Goal: Task Accomplishment & Management: Manage account settings

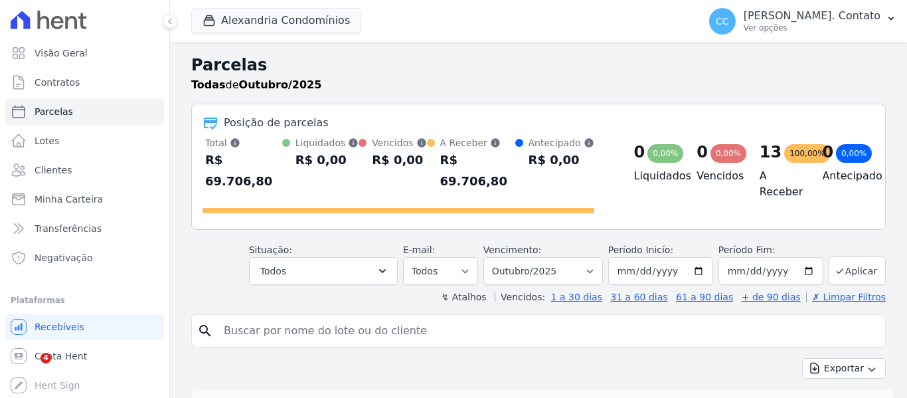
select select
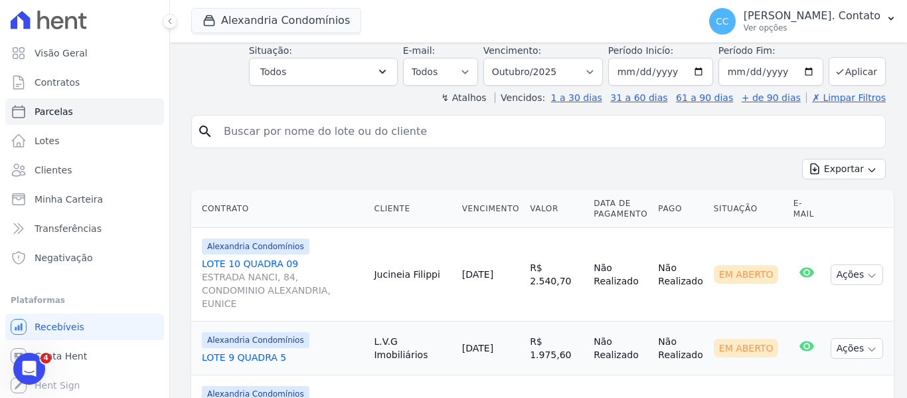
scroll to position [266, 0]
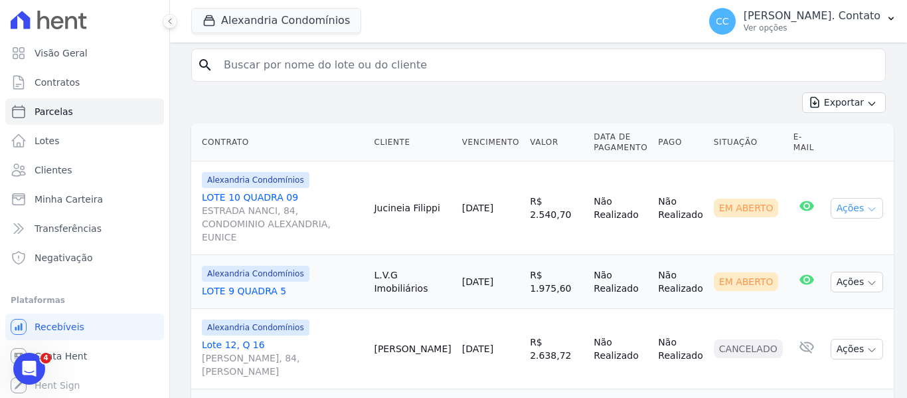
click at [861, 198] on button "Ações" at bounding box center [857, 208] width 53 height 21
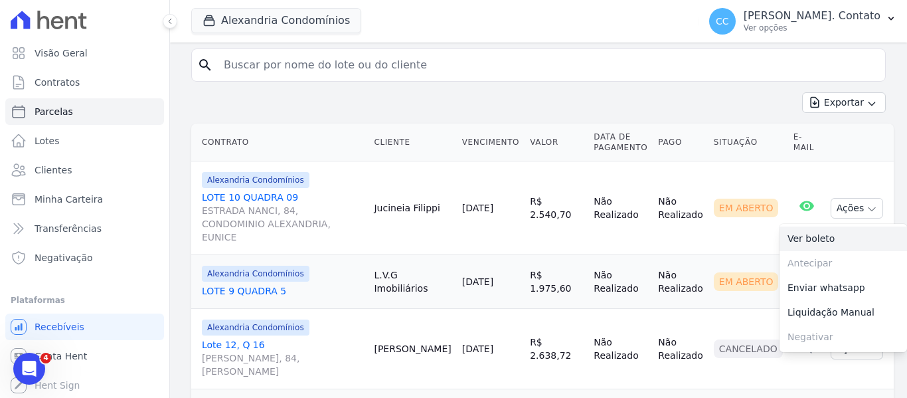
click at [836, 226] on link "Ver boleto" at bounding box center [844, 238] width 128 height 25
click at [733, 255] on td "Em Aberto" at bounding box center [749, 282] width 80 height 54
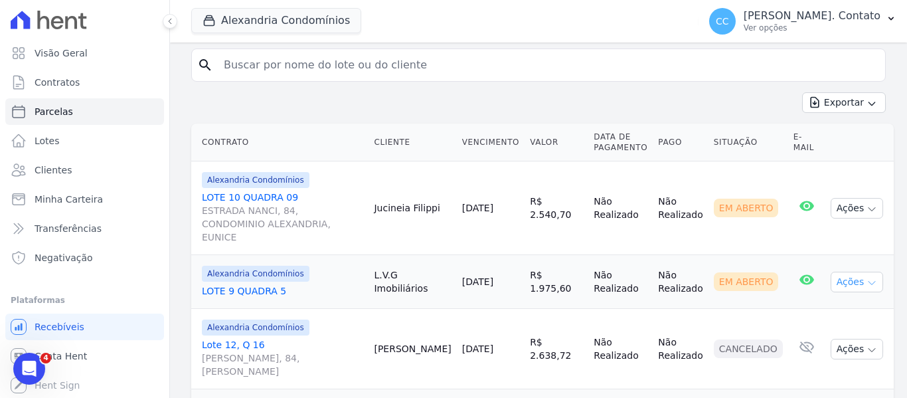
click at [867, 278] on icon "button" at bounding box center [872, 283] width 11 height 11
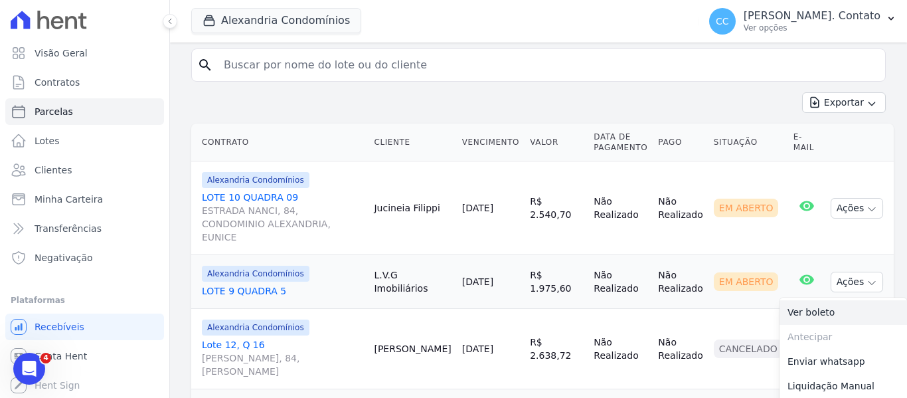
click at [790, 300] on link "Ver boleto" at bounding box center [844, 312] width 128 height 25
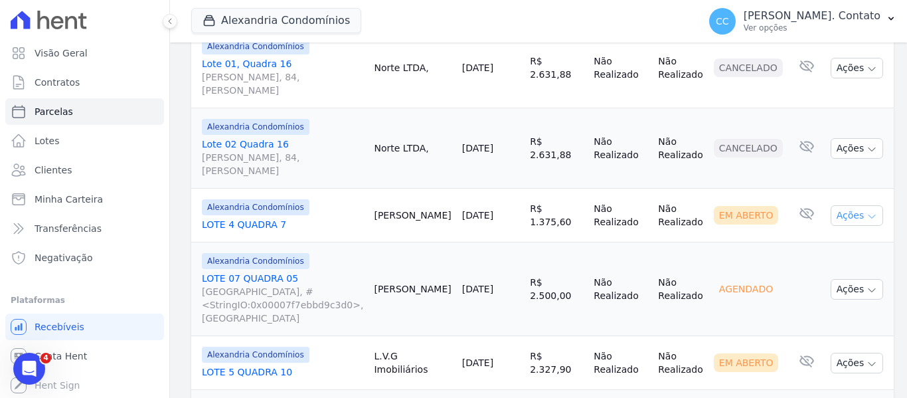
scroll to position [731, 0]
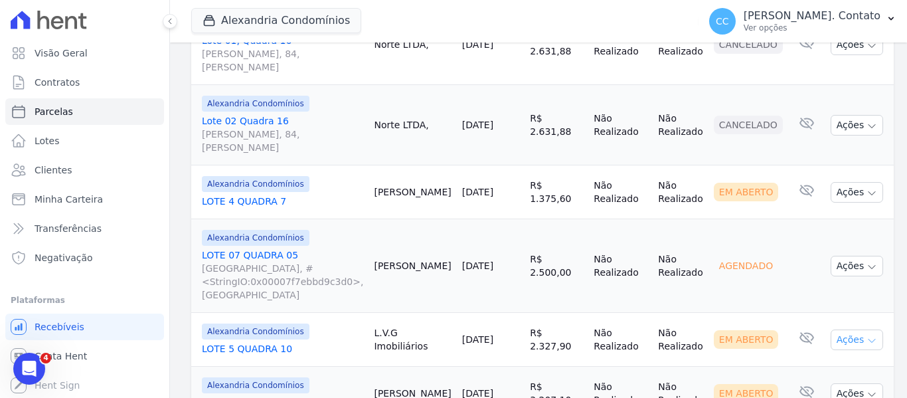
click at [860, 329] on button "Ações" at bounding box center [857, 339] width 53 height 21
click at [800, 358] on link "Ver boleto" at bounding box center [844, 370] width 128 height 25
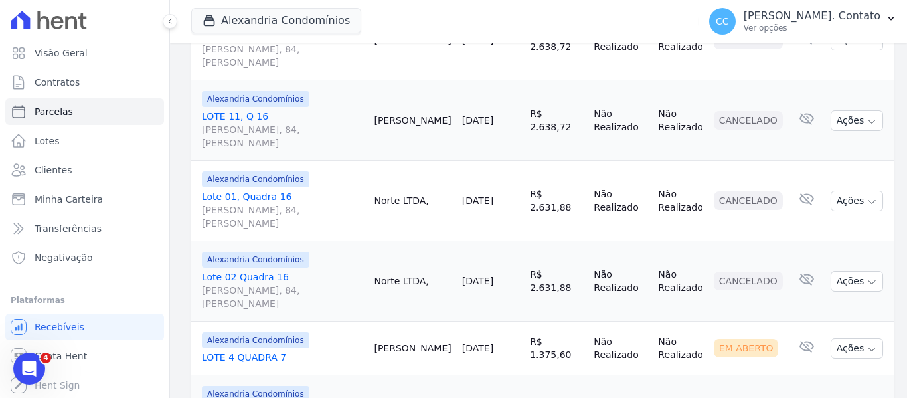
scroll to position [598, 0]
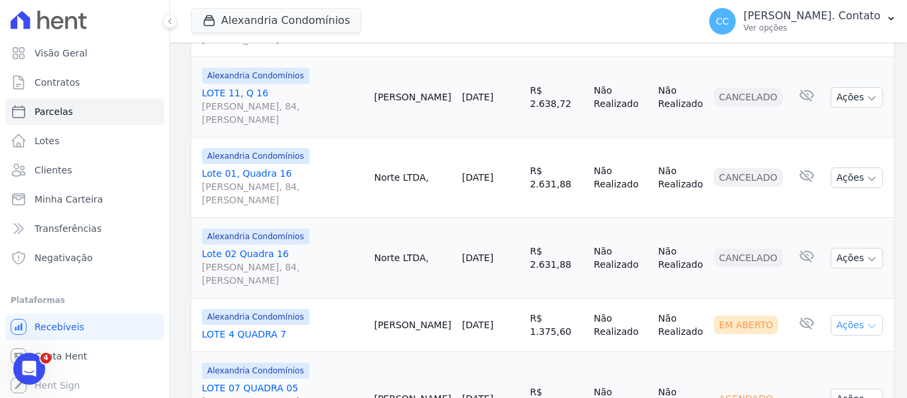
click at [867, 321] on icon "button" at bounding box center [872, 326] width 11 height 11
click at [834, 343] on link "Ver boleto" at bounding box center [844, 355] width 128 height 25
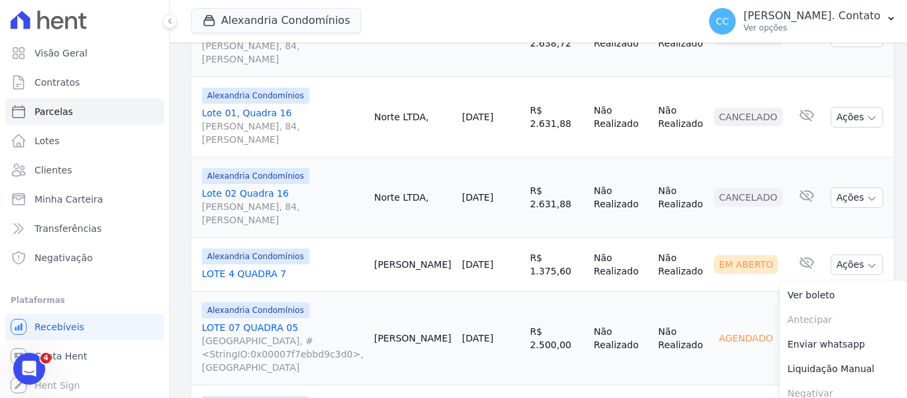
scroll to position [664, 0]
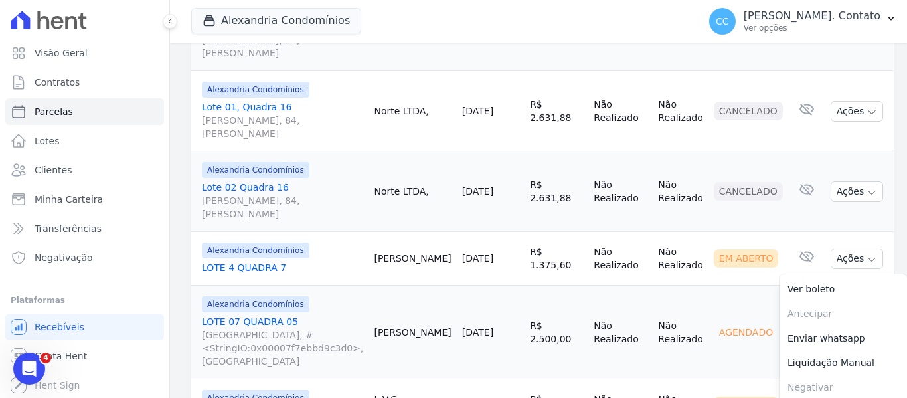
click at [685, 286] on td "Não Realizado" at bounding box center [680, 333] width 55 height 94
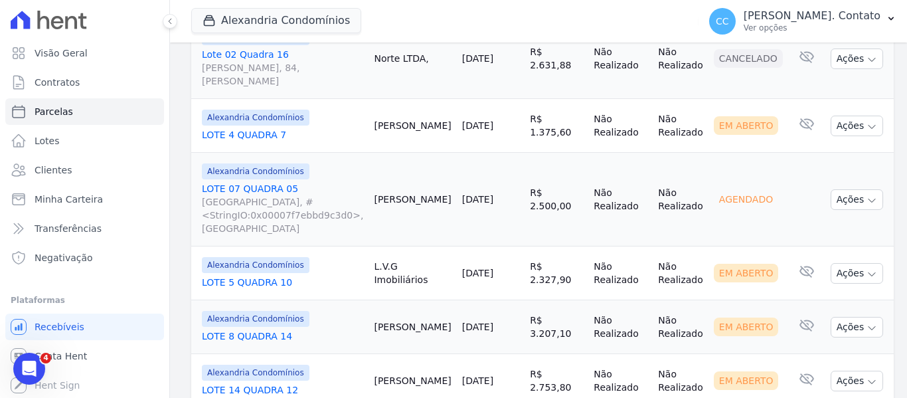
scroll to position [863, 0]
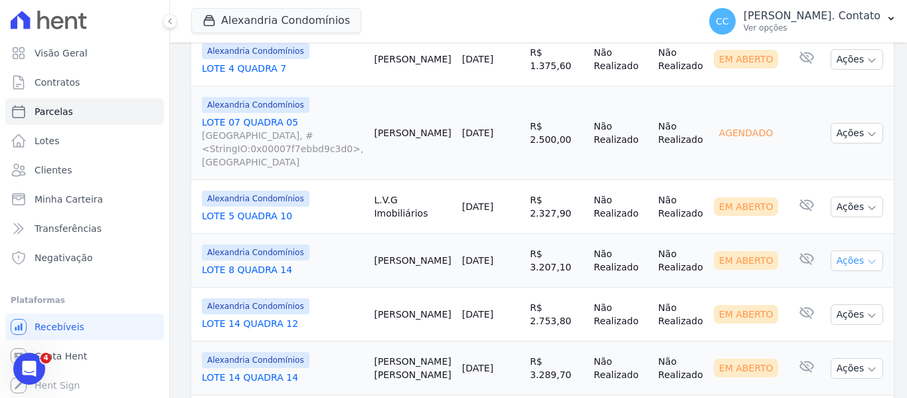
click at [867, 256] on icon "button" at bounding box center [872, 261] width 11 height 11
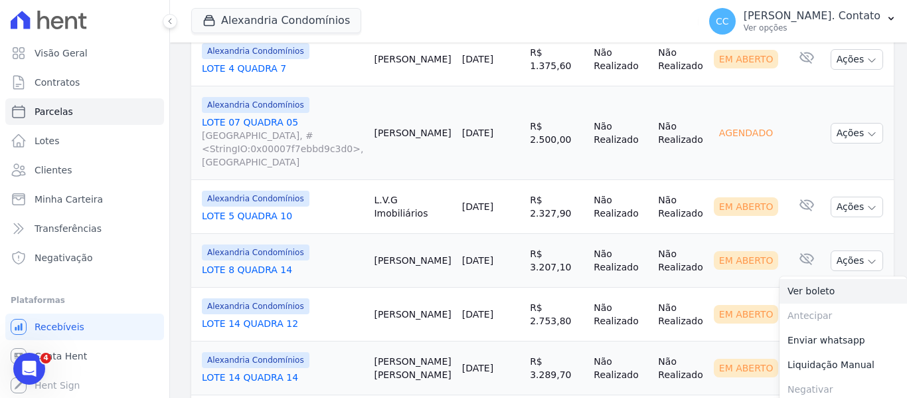
click at [802, 279] on link "Ver boleto" at bounding box center [844, 291] width 128 height 25
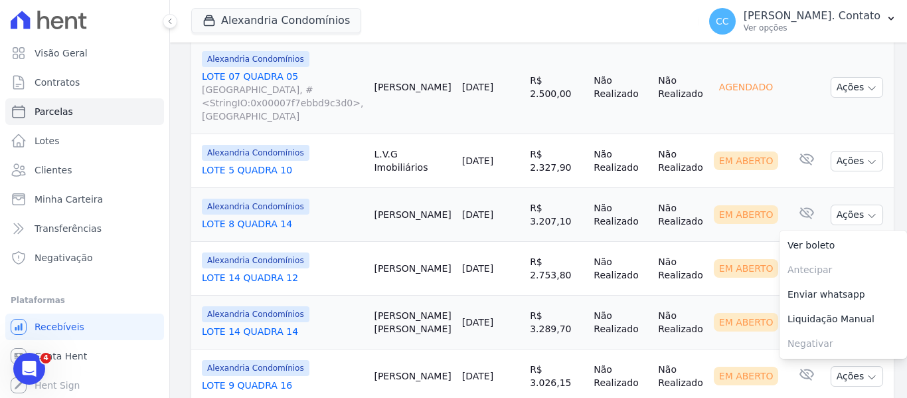
scroll to position [930, 0]
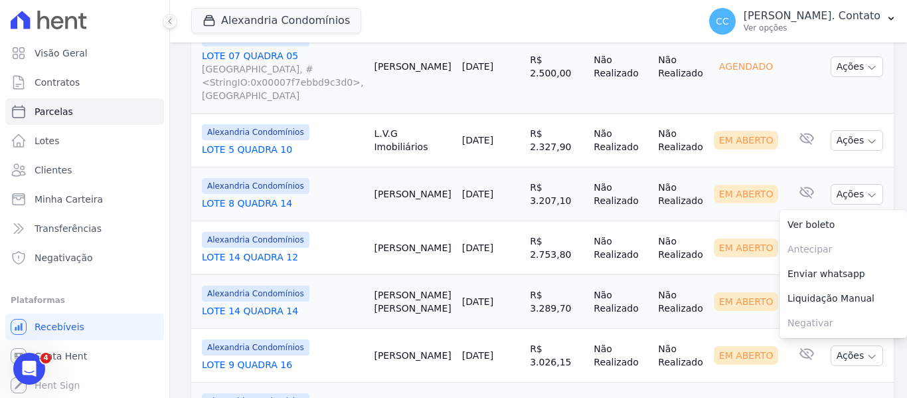
click at [743, 221] on td "Em Aberto" at bounding box center [749, 248] width 80 height 54
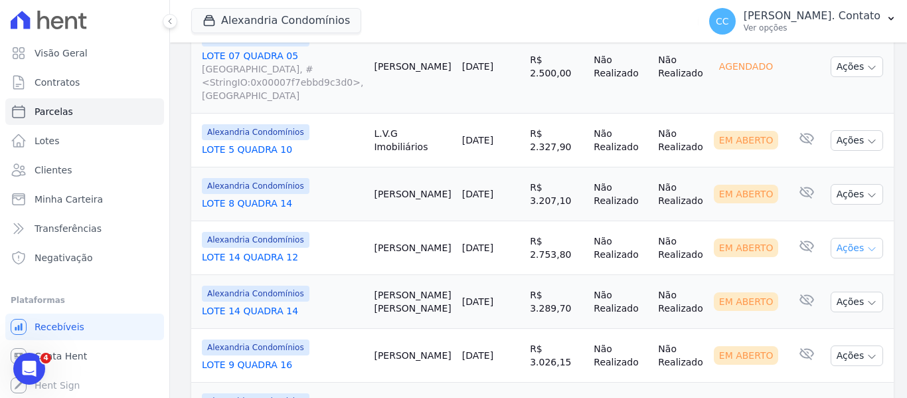
click at [869, 248] on icon "button" at bounding box center [872, 249] width 7 height 3
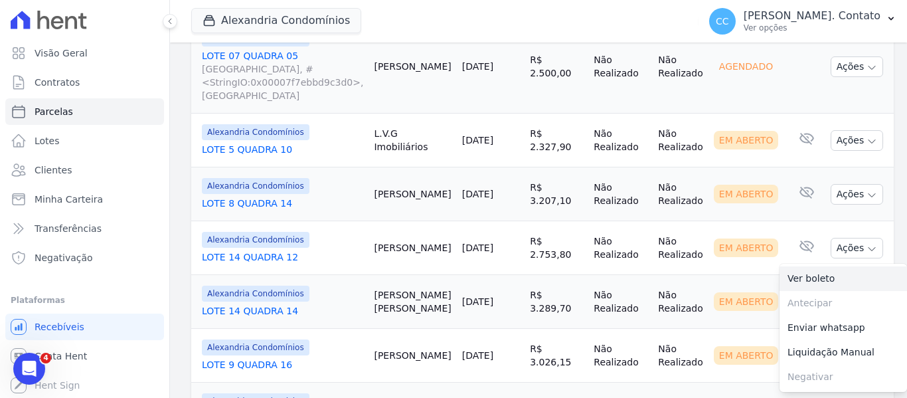
click at [786, 266] on link "Ver boleto" at bounding box center [844, 278] width 128 height 25
click at [630, 275] on td "Não Realizado" at bounding box center [620, 302] width 64 height 54
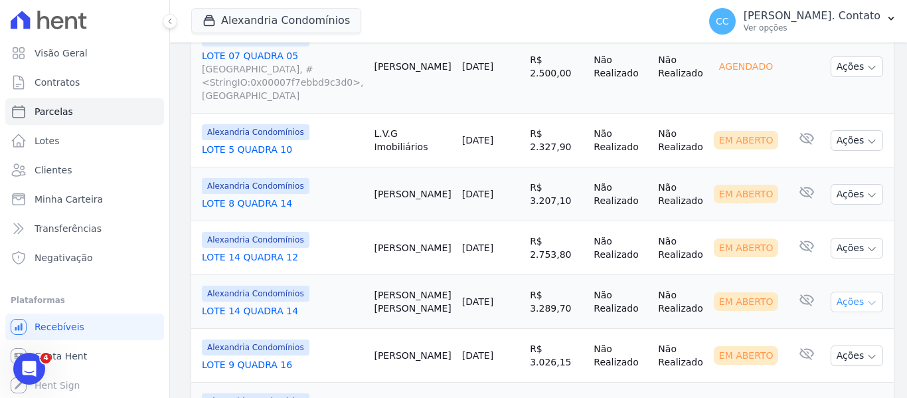
click at [867, 298] on icon "button" at bounding box center [872, 303] width 11 height 11
click at [800, 320] on link "Ver boleto" at bounding box center [844, 332] width 128 height 25
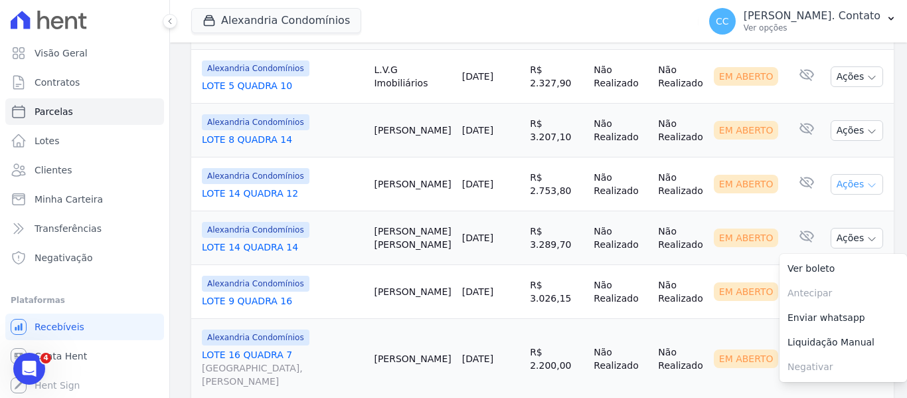
scroll to position [1018, 0]
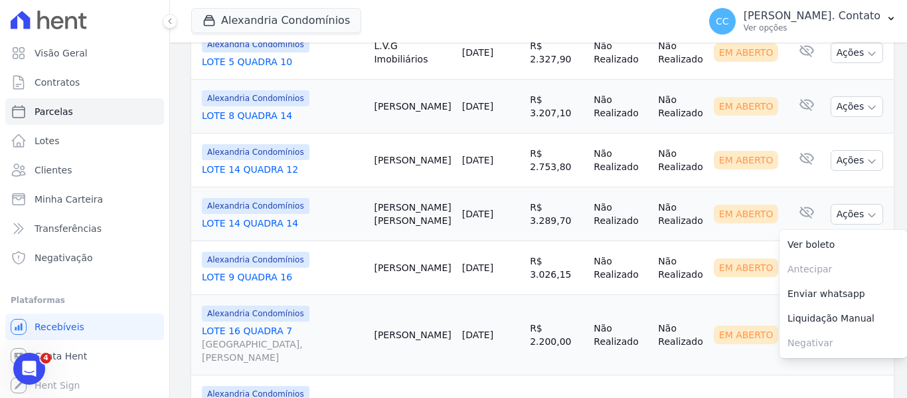
click at [730, 241] on td "Em Aberto" at bounding box center [749, 268] width 80 height 54
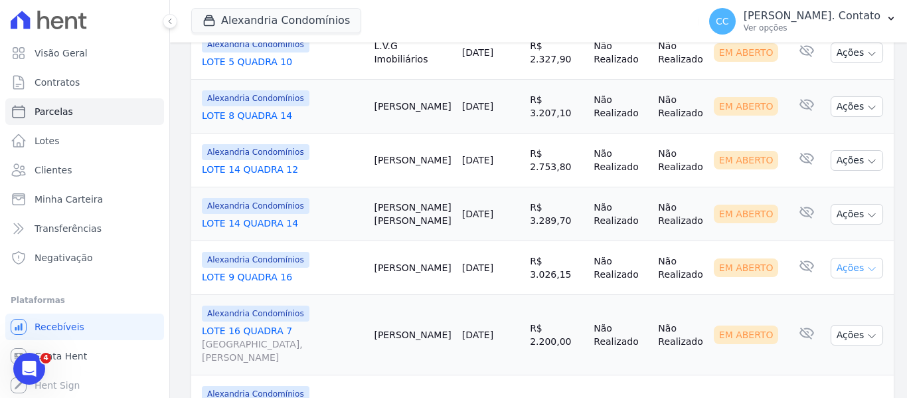
click at [861, 258] on button "Ações" at bounding box center [857, 268] width 53 height 21
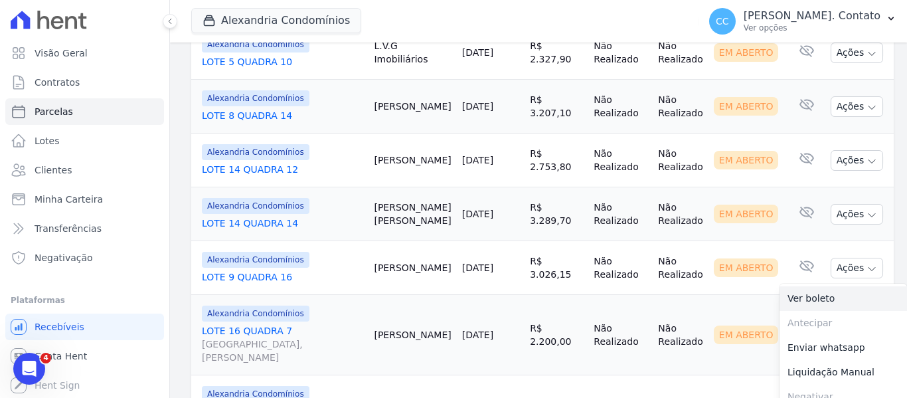
click at [814, 286] on link "Ver boleto" at bounding box center [844, 298] width 128 height 25
click at [525, 295] on td "R$ 2.200,00" at bounding box center [557, 335] width 64 height 80
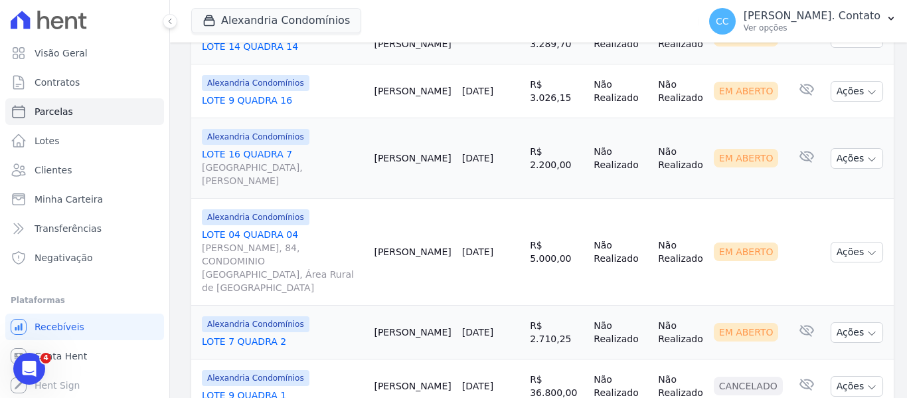
scroll to position [1217, 0]
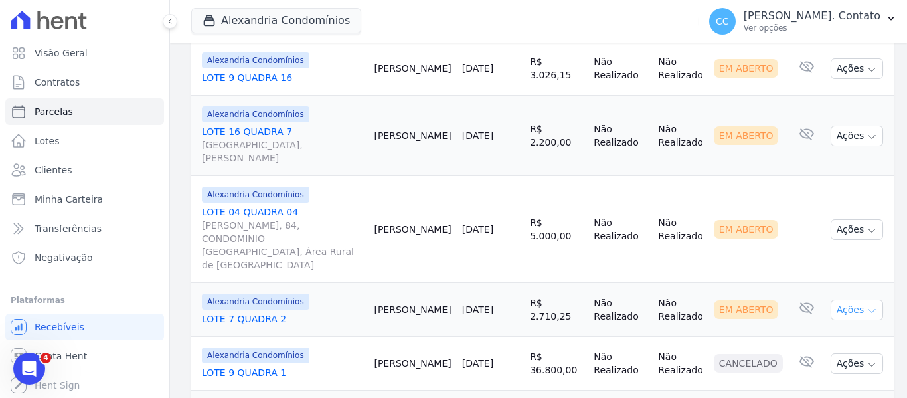
click at [867, 306] on icon "button" at bounding box center [872, 311] width 11 height 11
click at [871, 283] on td "Ações Ver boleto [GEOGRAPHIC_DATA] Antecipação não disponível Enviar whatsapp R…" at bounding box center [860, 310] width 69 height 54
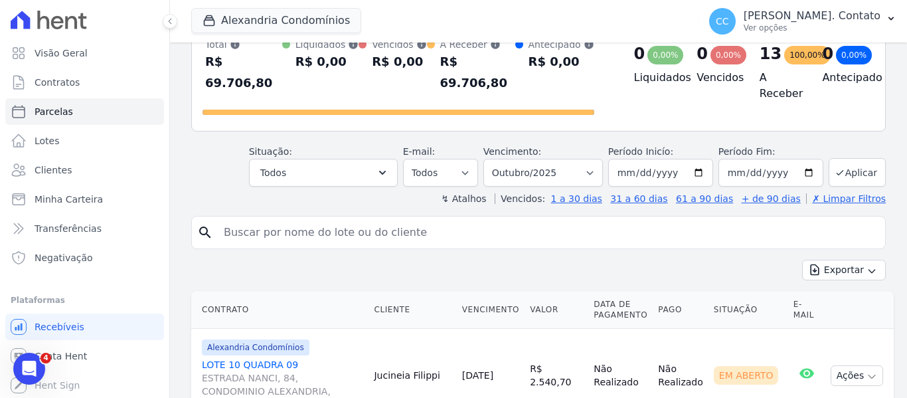
scroll to position [0, 0]
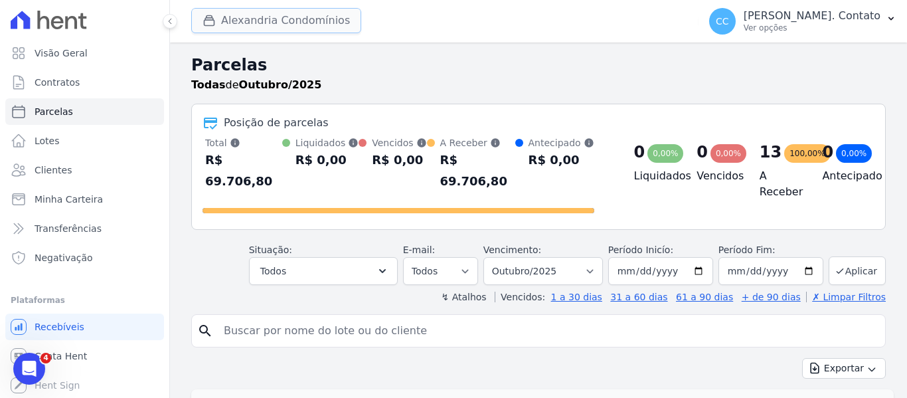
click at [290, 19] on button "Alexandria Condomínios" at bounding box center [276, 20] width 170 height 25
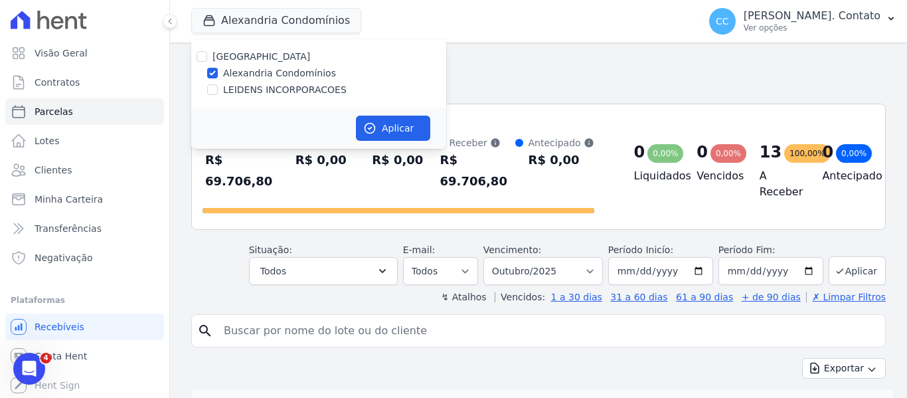
click at [214, 95] on div at bounding box center [212, 89] width 11 height 13
click at [213, 88] on input "LEIDENS INCORPORACOES" at bounding box center [212, 89] width 11 height 11
checkbox input "true"
click at [402, 123] on button "Aplicar" at bounding box center [393, 128] width 74 height 25
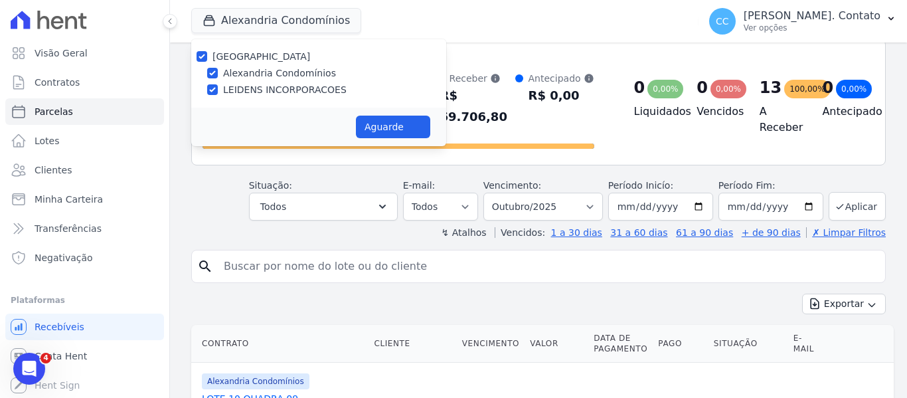
scroll to position [199, 0]
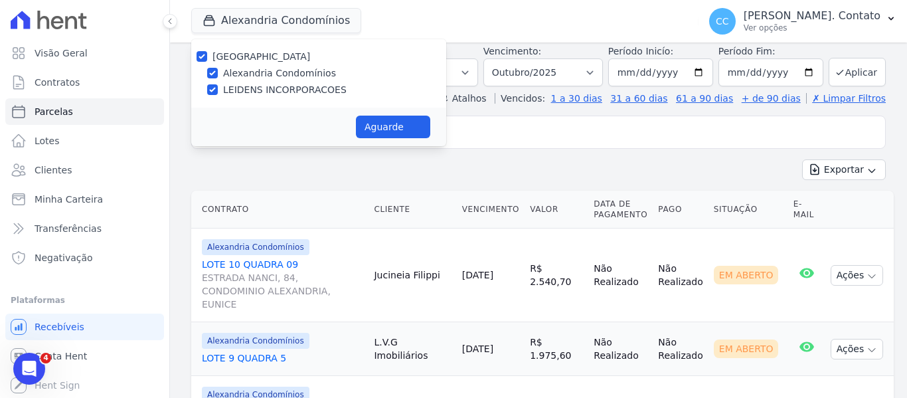
select select
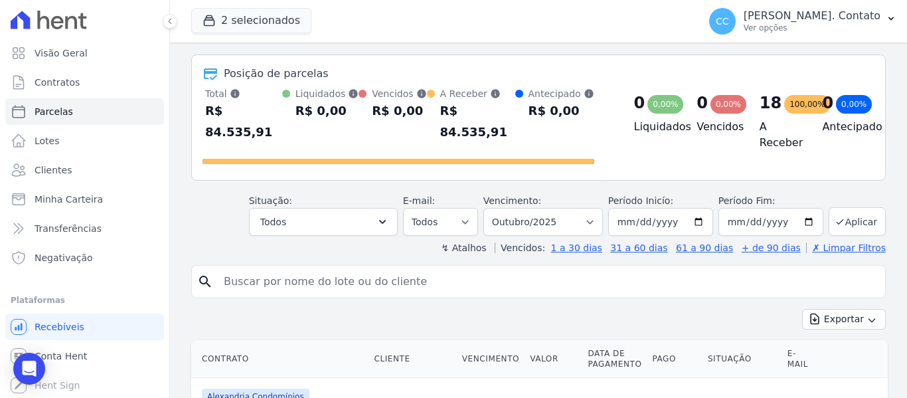
scroll to position [0, 0]
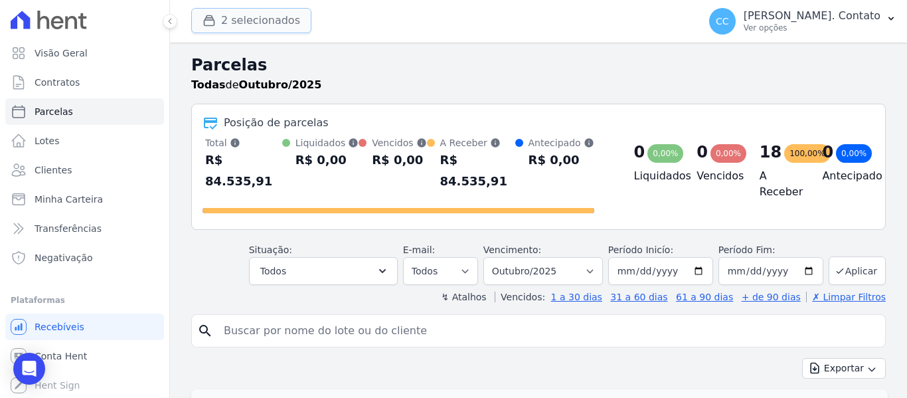
click at [226, 15] on button "2 selecionados" at bounding box center [251, 20] width 120 height 25
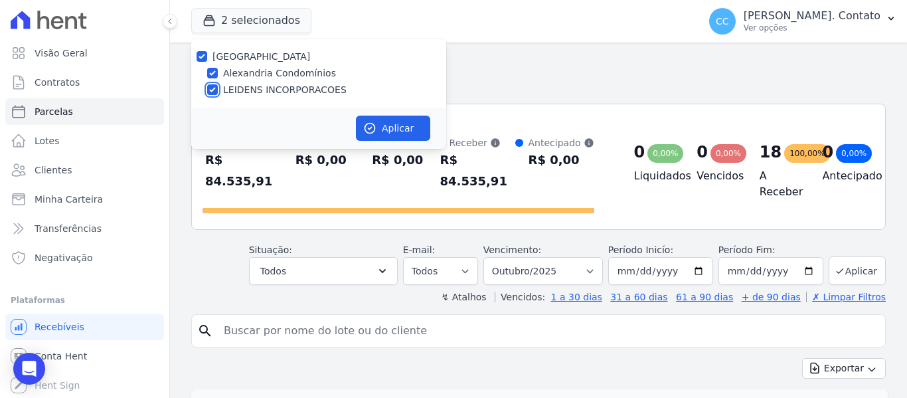
click at [209, 89] on input "LEIDENS INCORPORACOES" at bounding box center [212, 89] width 11 height 11
checkbox input "false"
click at [364, 132] on icon "button" at bounding box center [369, 128] width 13 height 13
select select
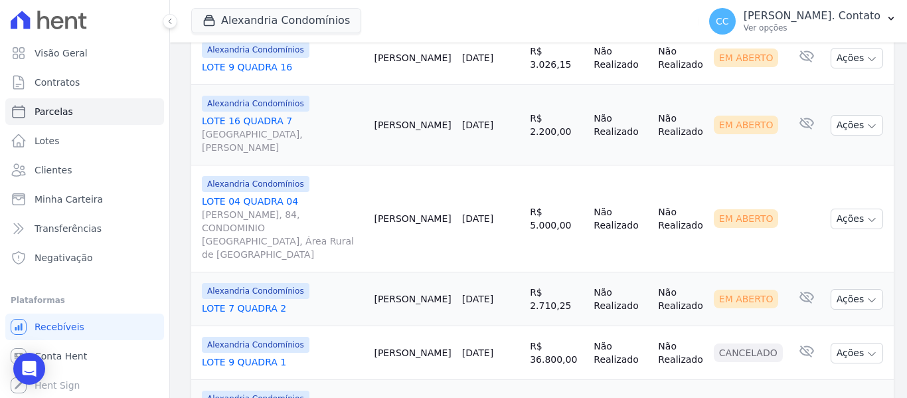
scroll to position [1262, 0]
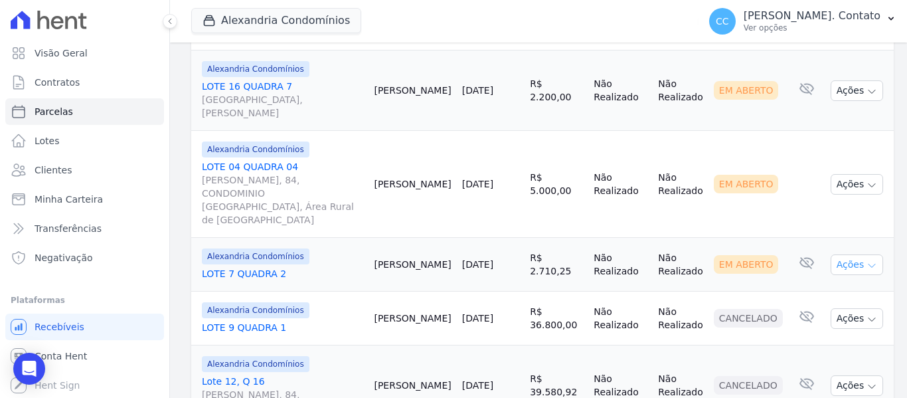
click at [867, 260] on icon "button" at bounding box center [872, 265] width 11 height 11
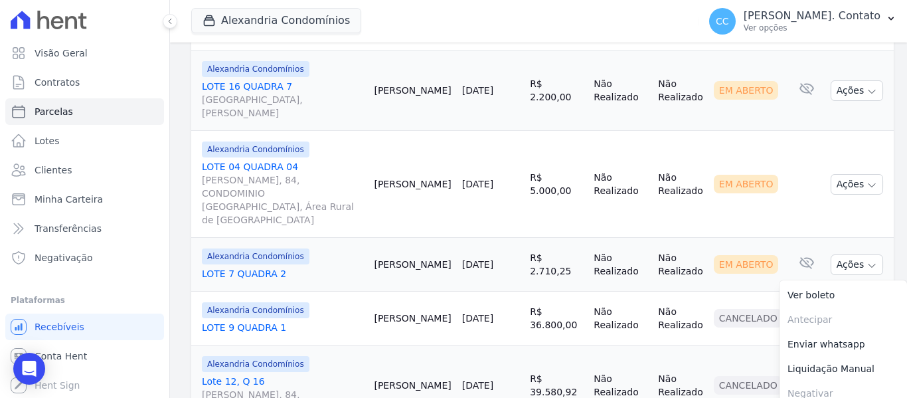
click at [770, 131] on td "Em Aberto" at bounding box center [749, 184] width 80 height 107
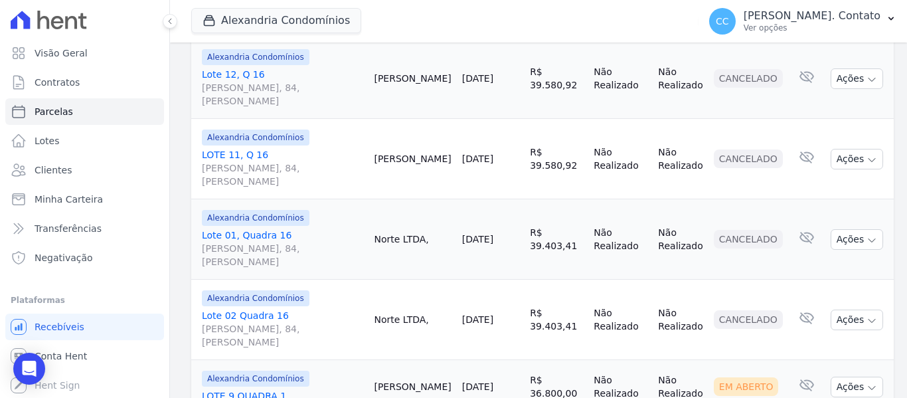
scroll to position [1571, 0]
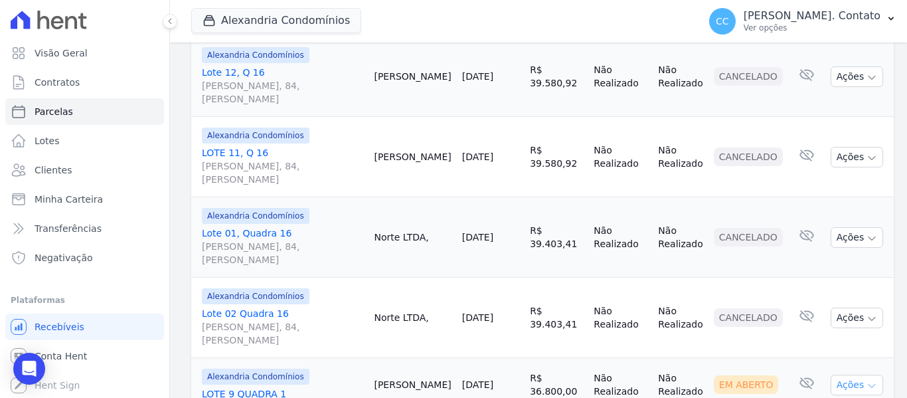
click at [867, 381] on icon "button" at bounding box center [872, 386] width 11 height 11
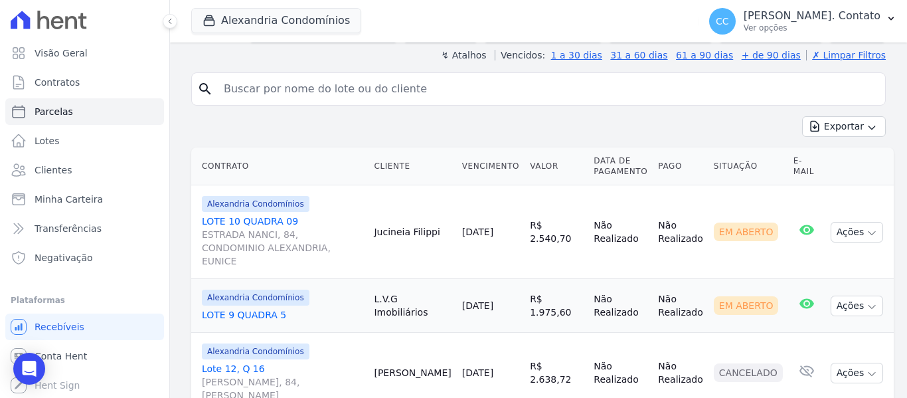
scroll to position [0, 0]
